Goal: Information Seeking & Learning: Learn about a topic

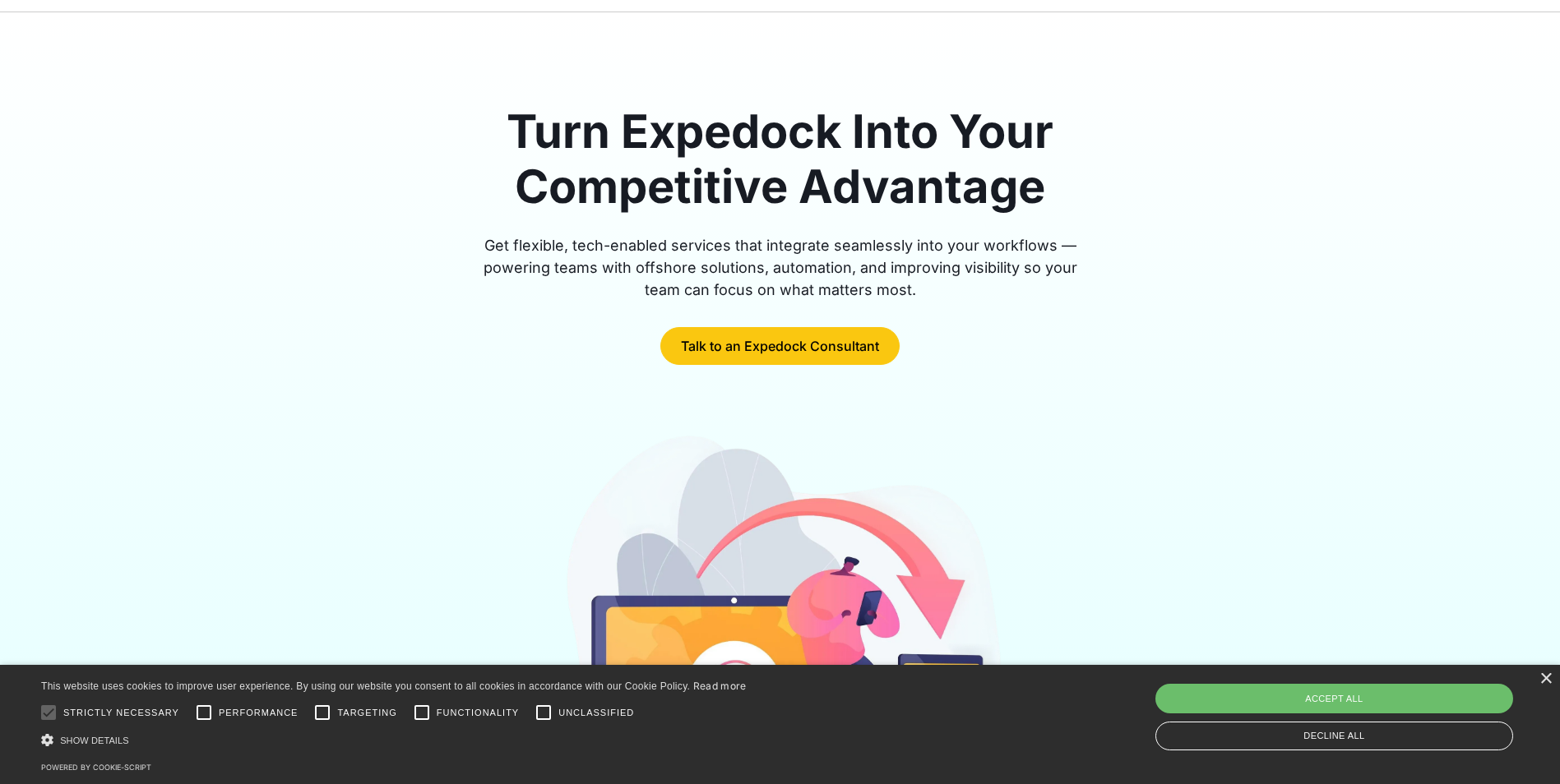
scroll to position [108, 0]
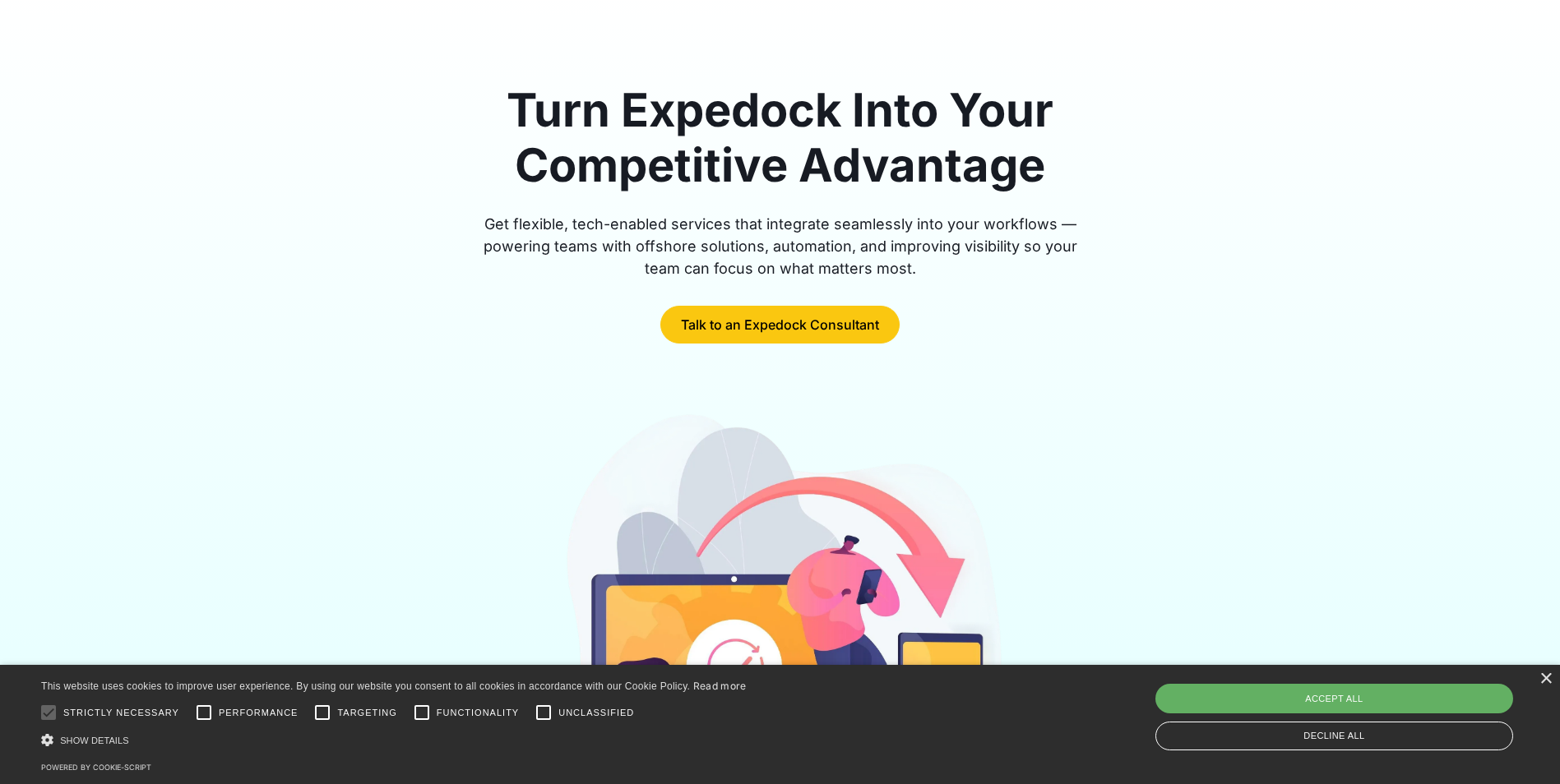
click at [1273, 704] on div "Accept all" at bounding box center [1334, 698] width 358 height 30
checkbox input "true"
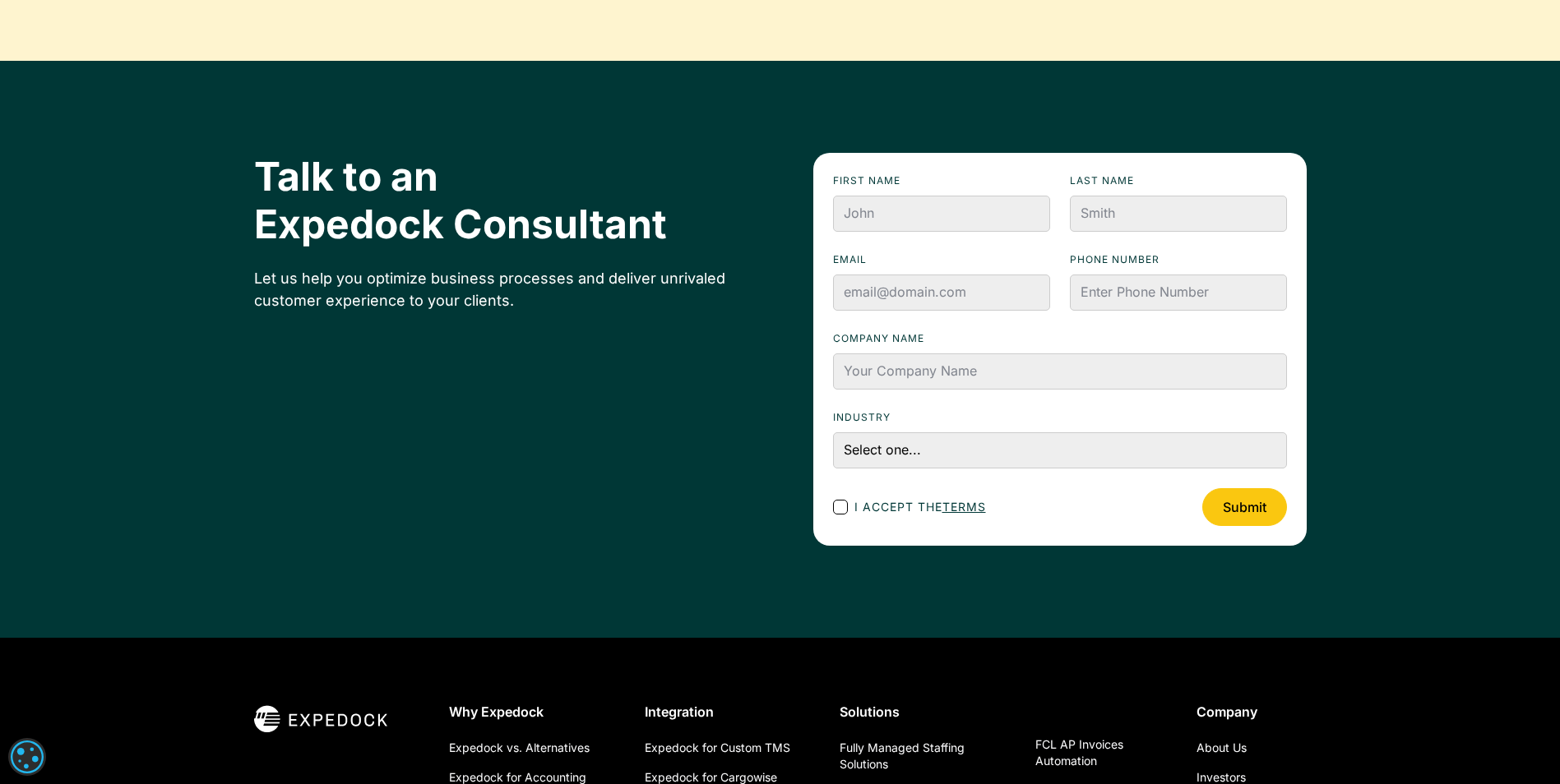
scroll to position [5567, 0]
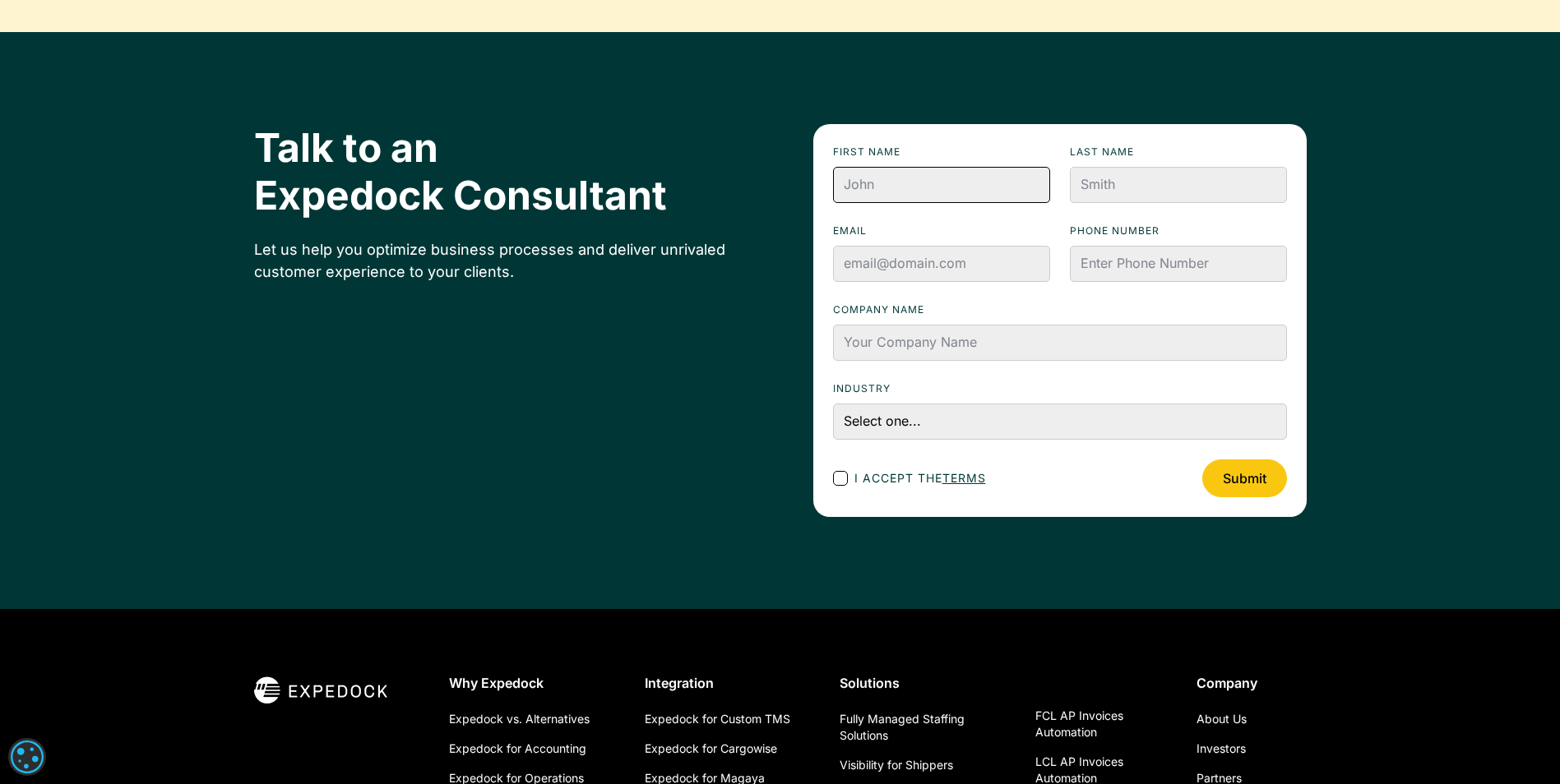
click at [918, 193] on input "First name" at bounding box center [942, 185] width 217 height 37
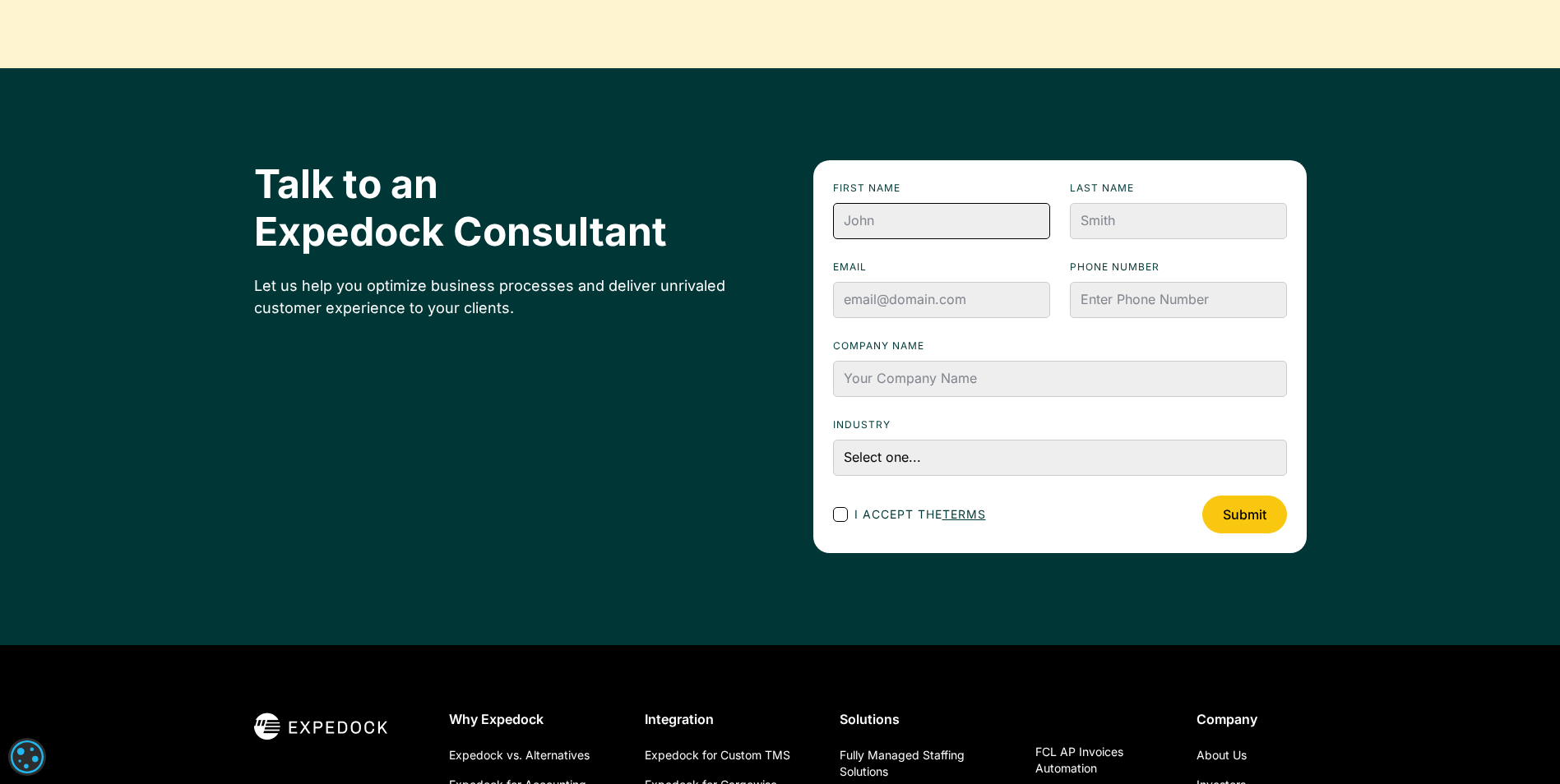
scroll to position [5516, 0]
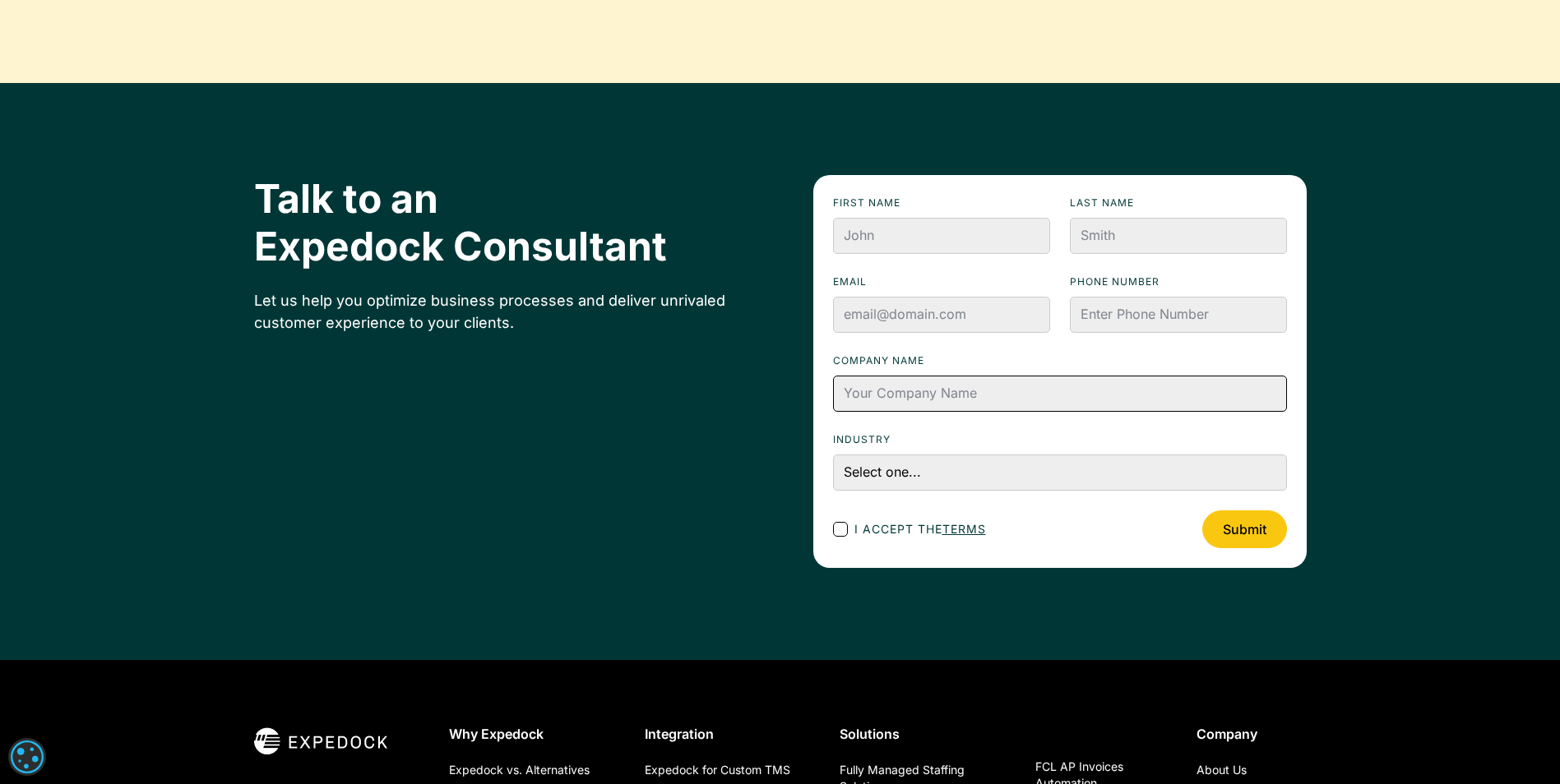
click at [892, 400] on input "Company name" at bounding box center [1060, 394] width 454 height 37
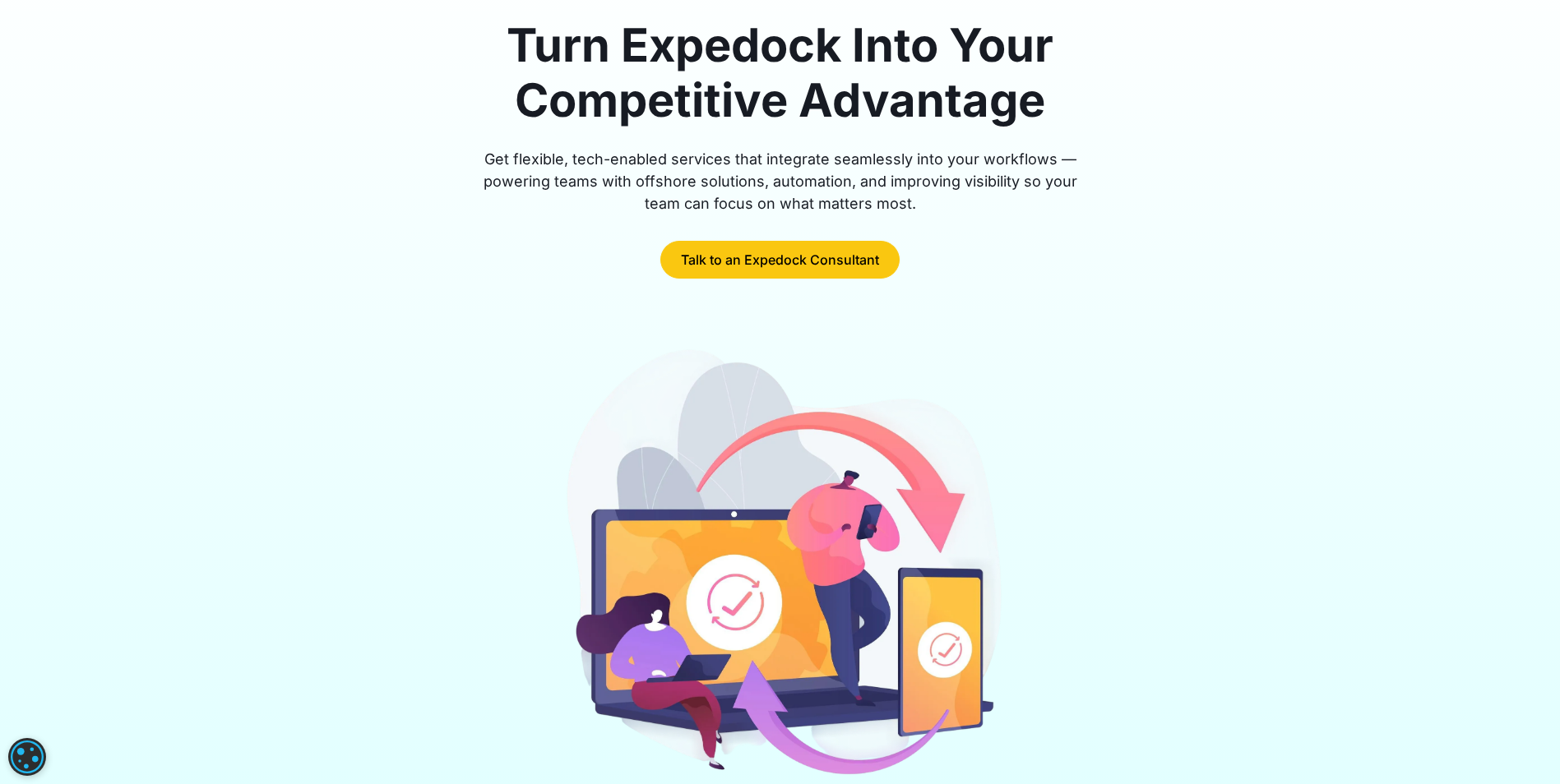
scroll to position [0, 0]
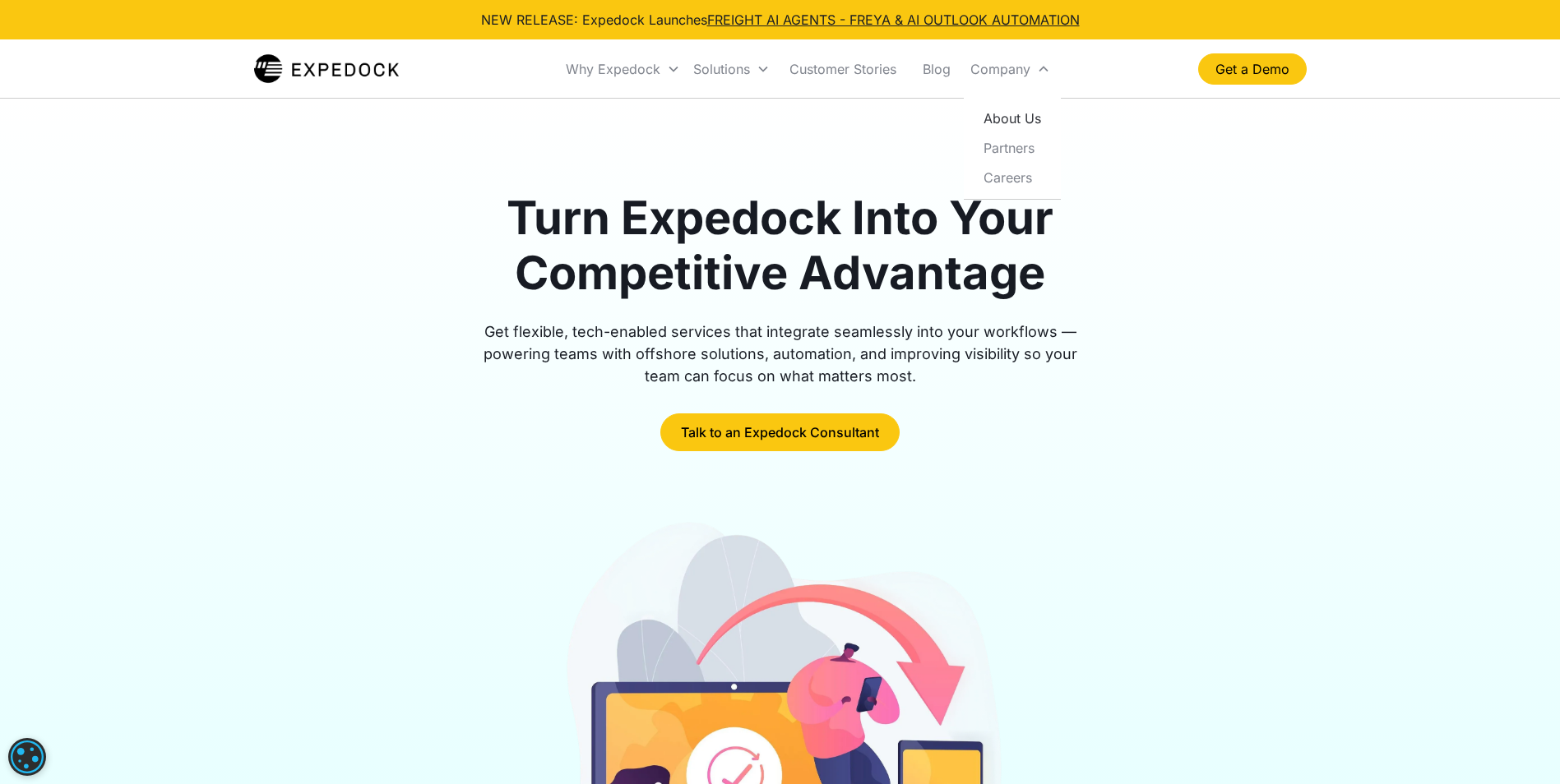
click at [1028, 128] on link "About Us" at bounding box center [1012, 118] width 84 height 30
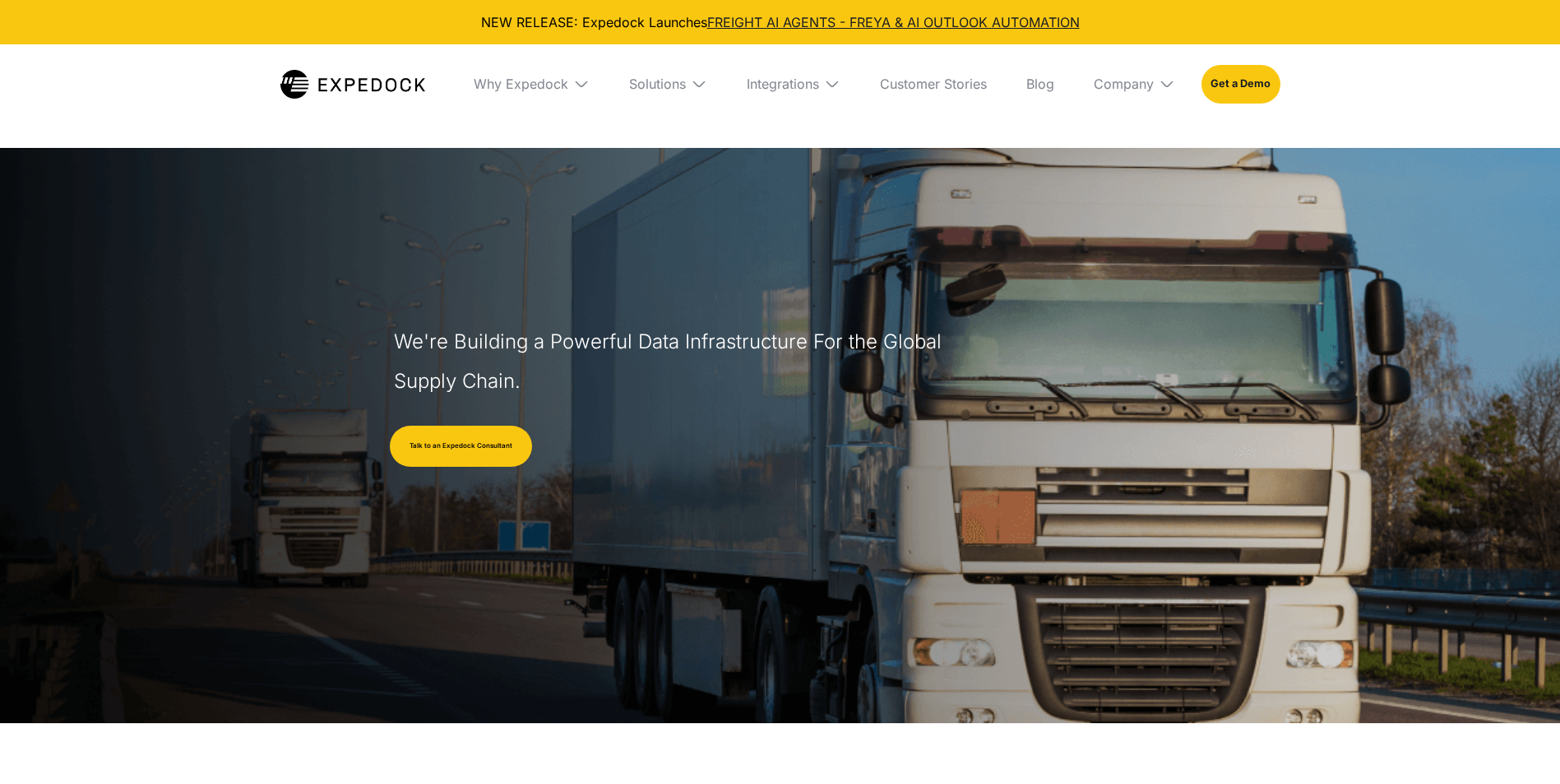
select select
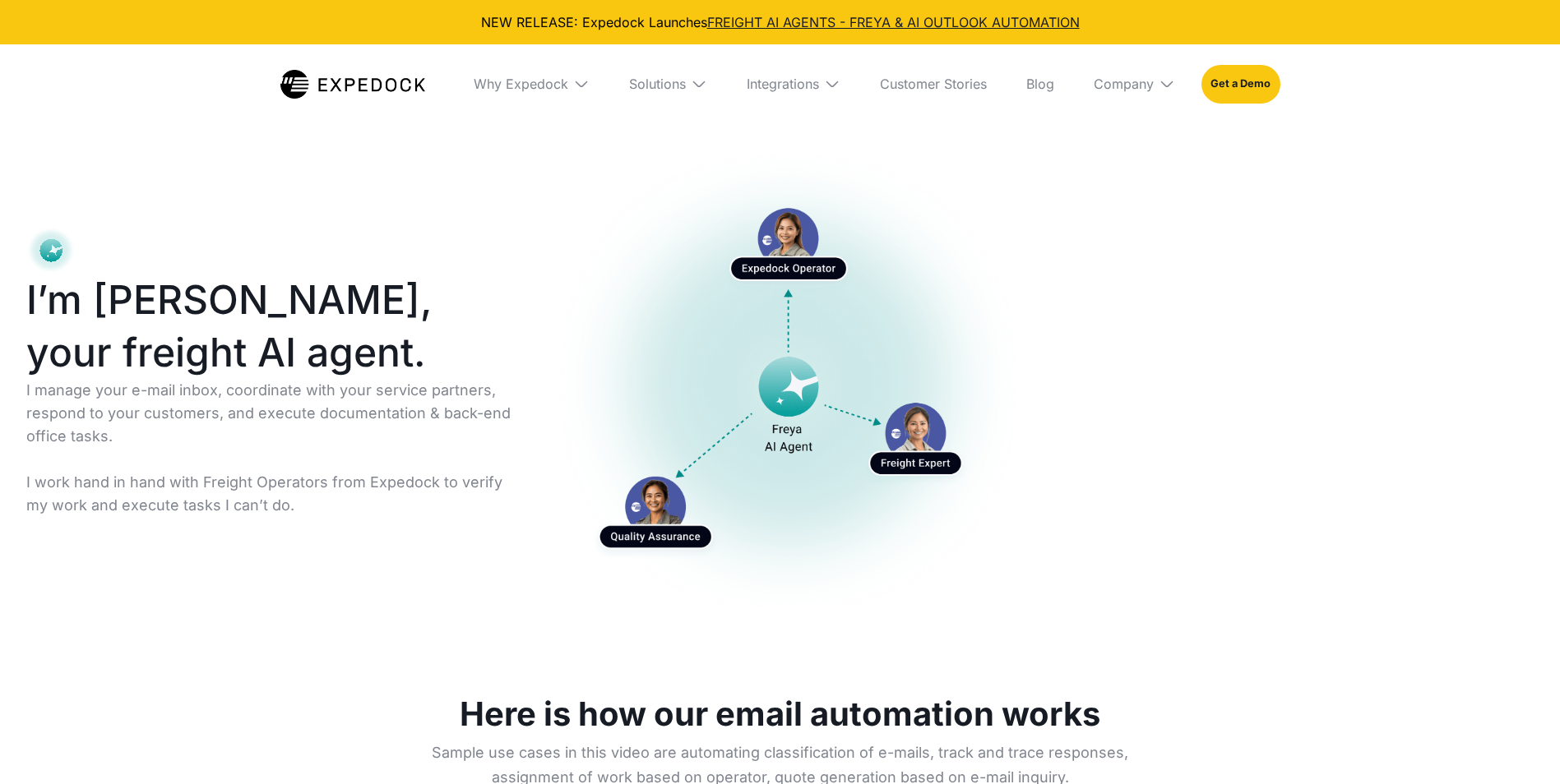
select select
drag, startPoint x: 1563, startPoint y: 55, endPoint x: 1279, endPoint y: 570, distance: 588.1
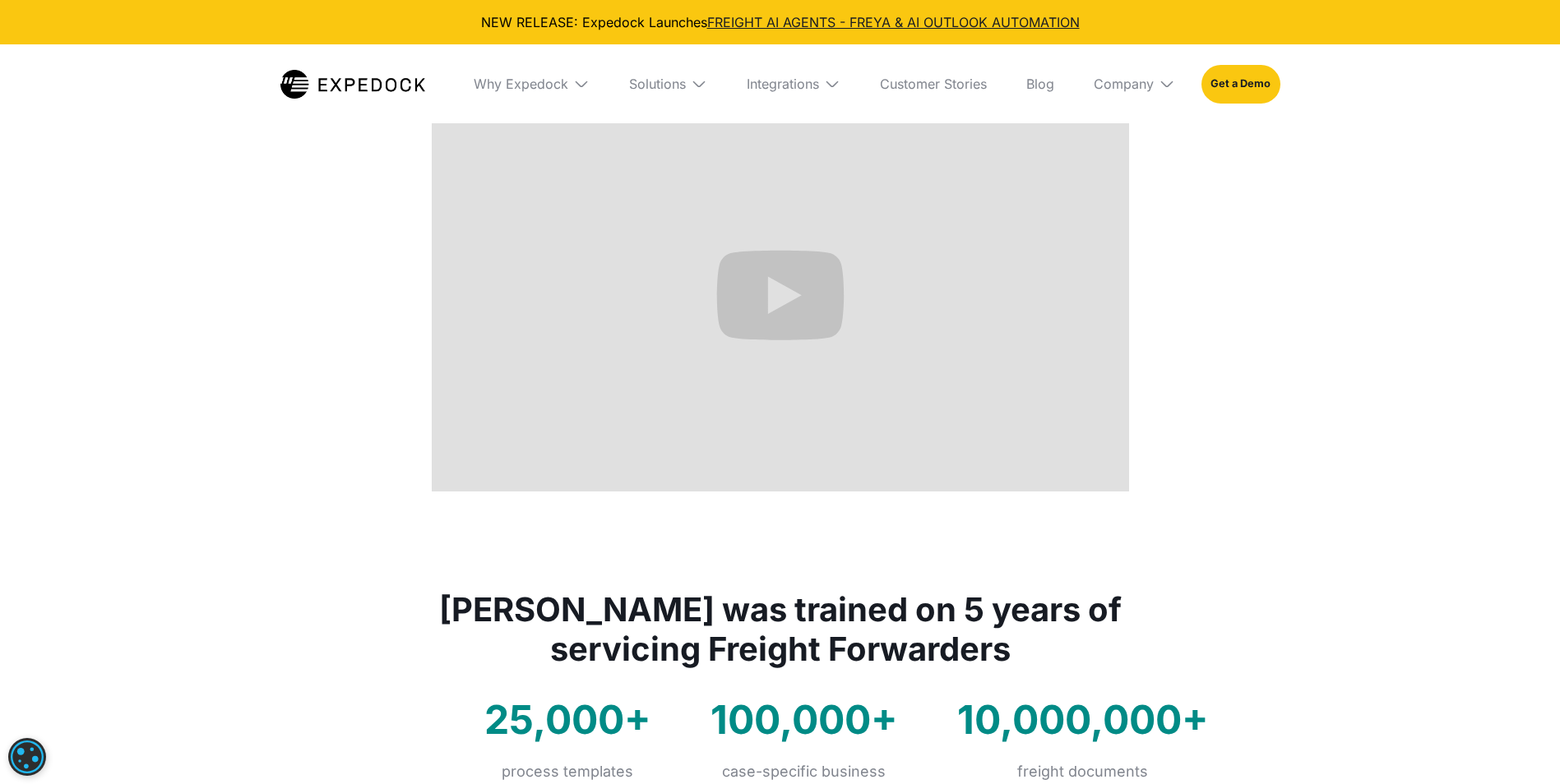
scroll to position [642, 0]
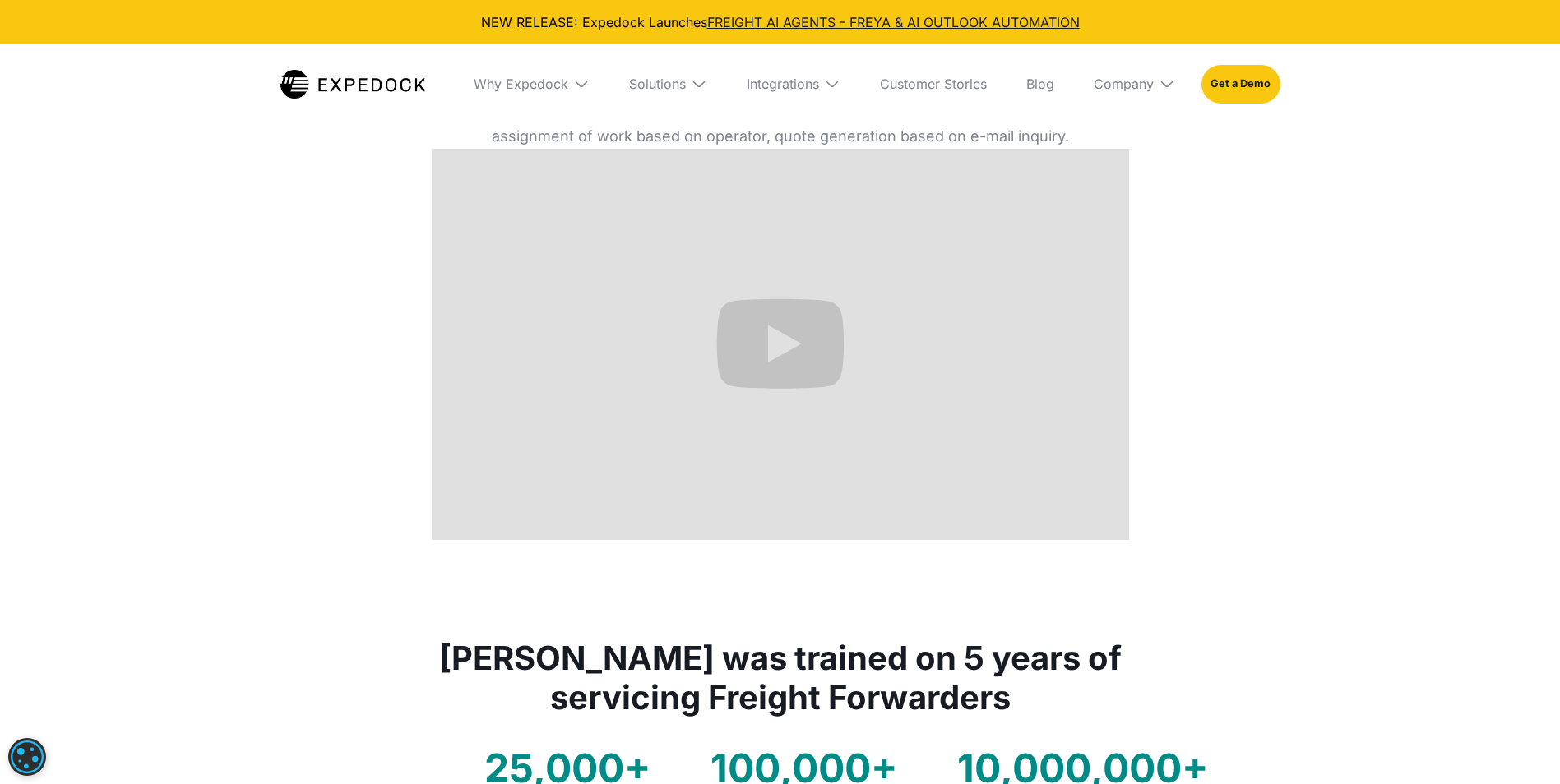
click at [688, 85] on div "Solutions" at bounding box center [668, 84] width 105 height 79
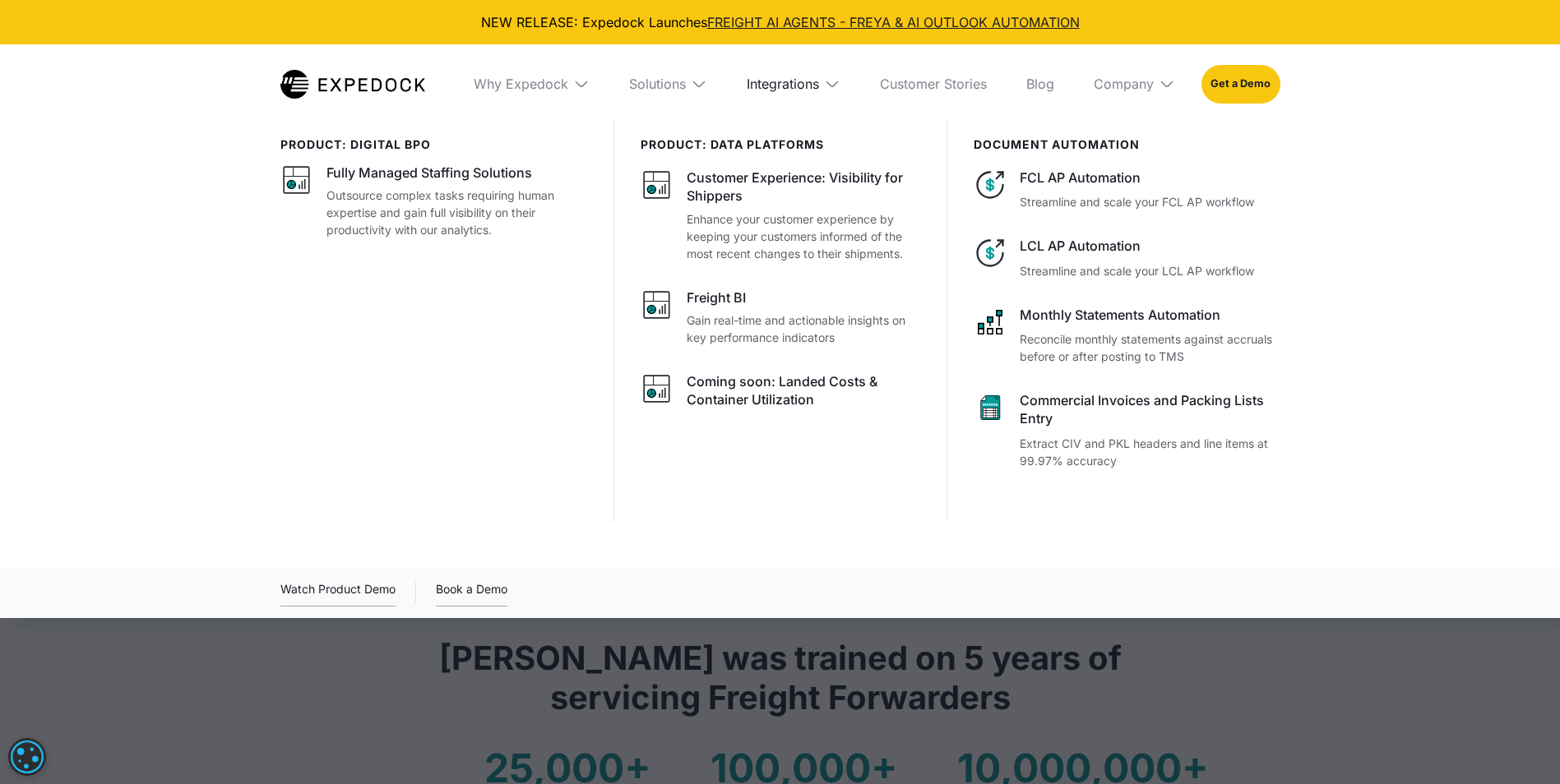
click at [796, 81] on div "Integrations" at bounding box center [782, 84] width 72 height 16
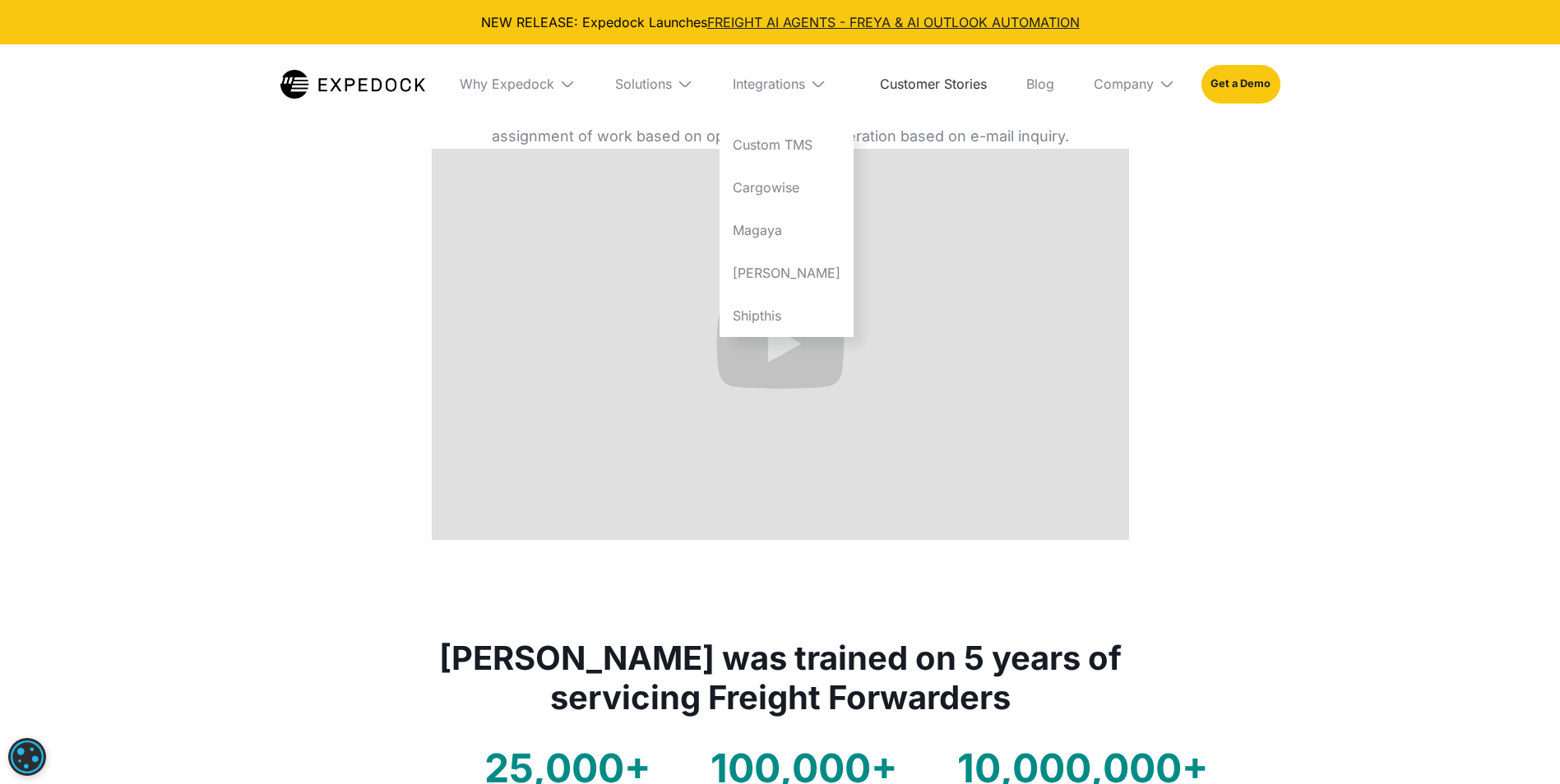
click at [933, 86] on link "Customer Stories" at bounding box center [933, 84] width 134 height 79
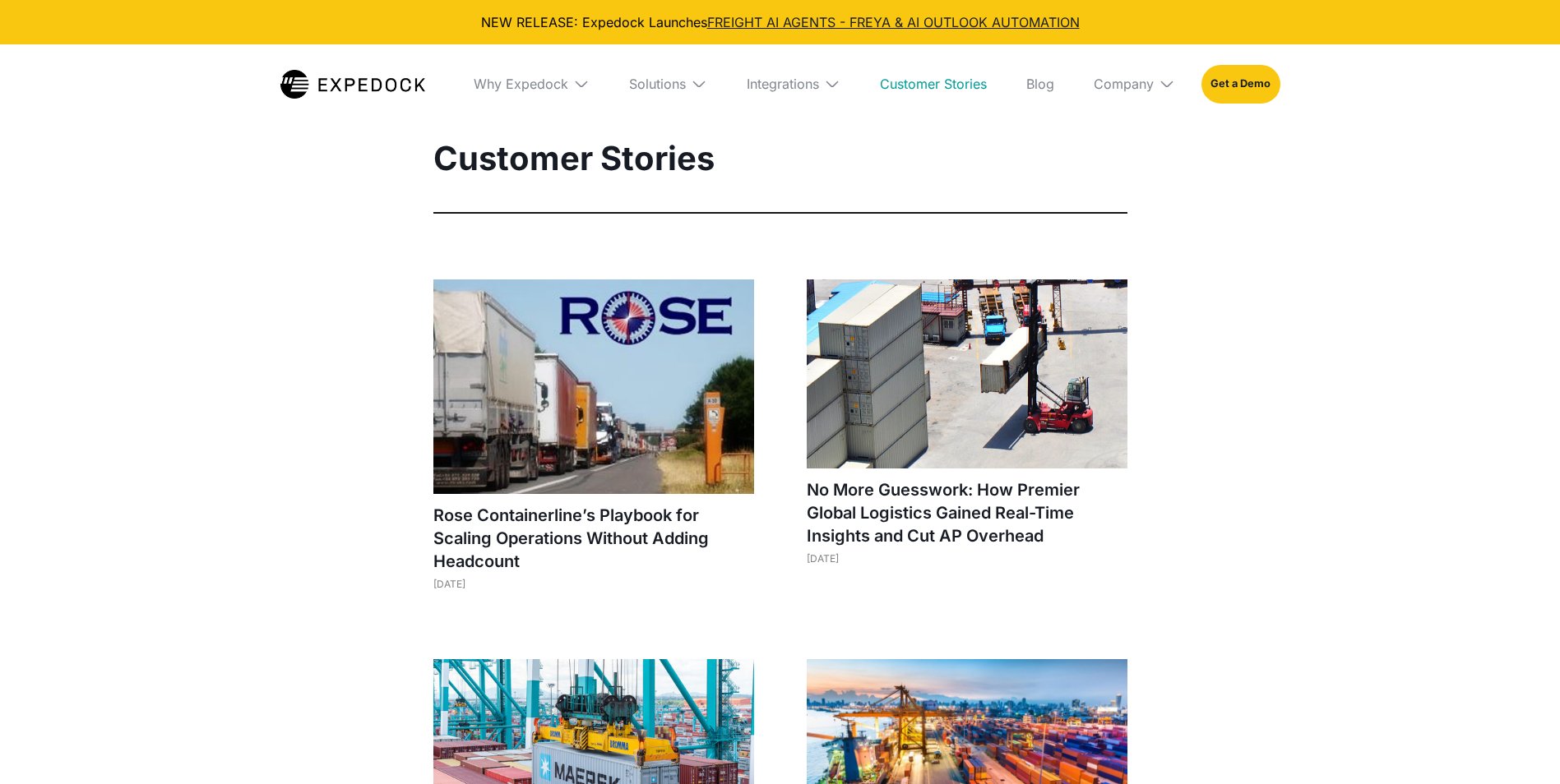
select select
click at [1053, 87] on link "Blog" at bounding box center [1040, 84] width 54 height 79
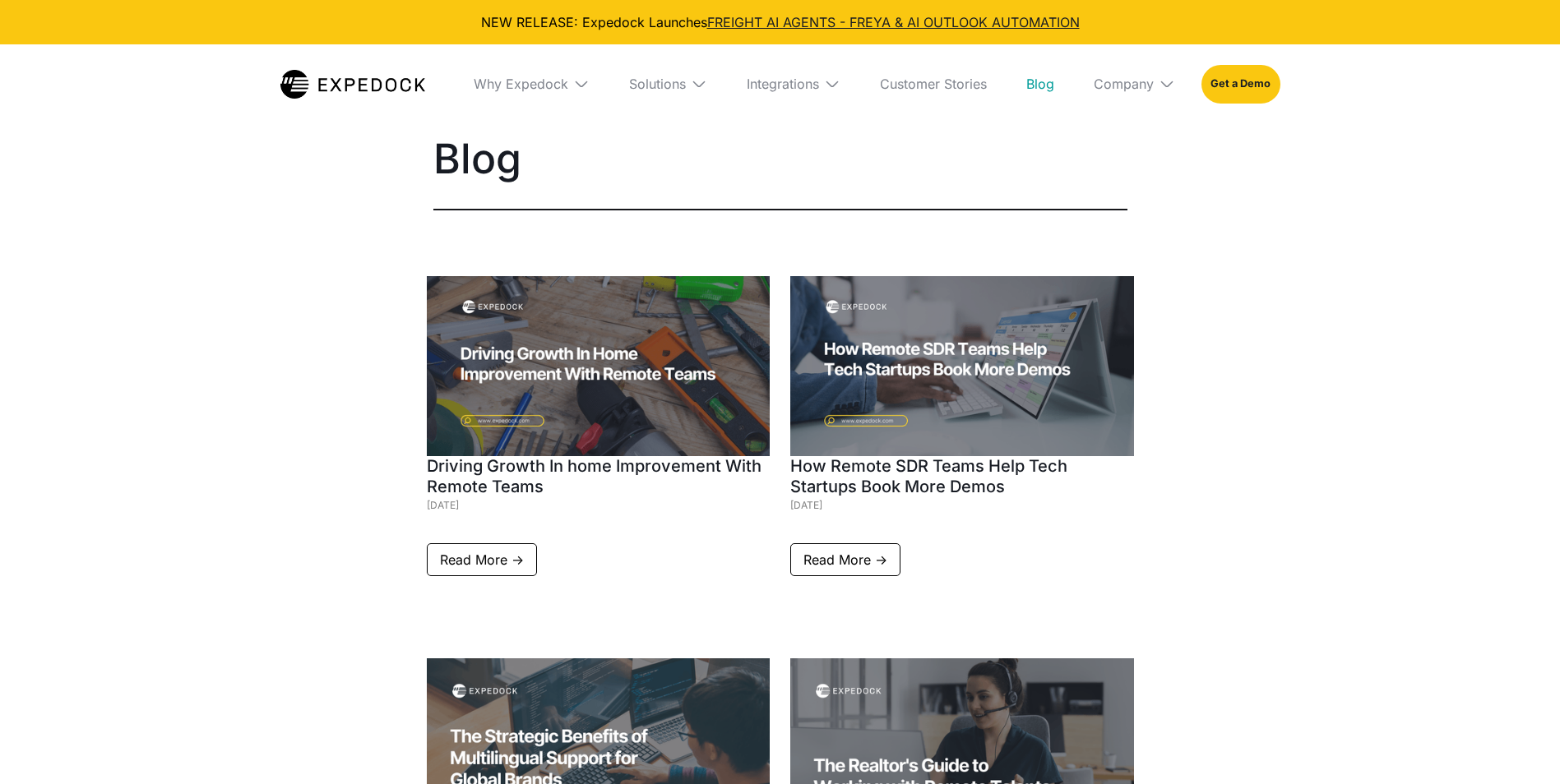
select select
click at [1121, 90] on div "Company" at bounding box center [1124, 84] width 60 height 16
